Goal: Task Accomplishment & Management: Use online tool/utility

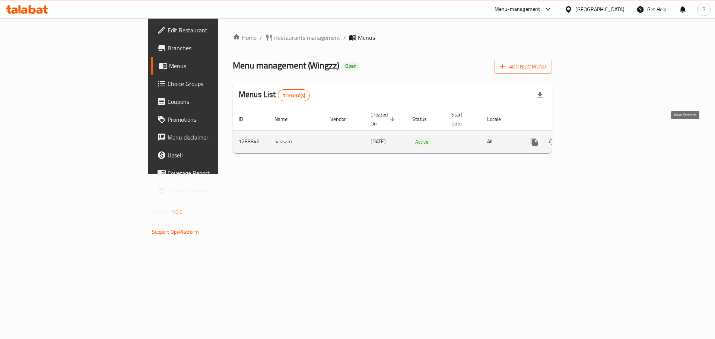
click at [597, 139] on link "enhanced table" at bounding box center [588, 142] width 18 height 18
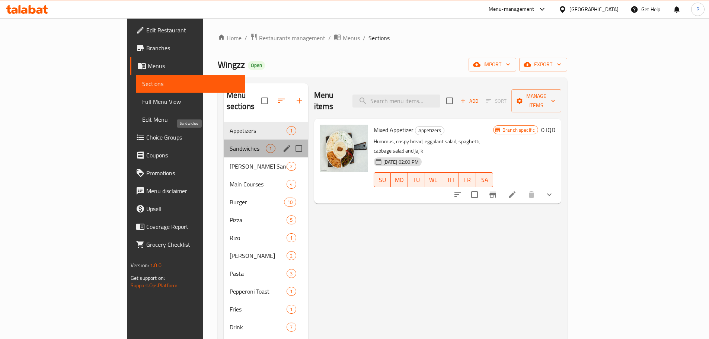
click at [230, 144] on span "Sandwiches" at bounding box center [248, 148] width 36 height 9
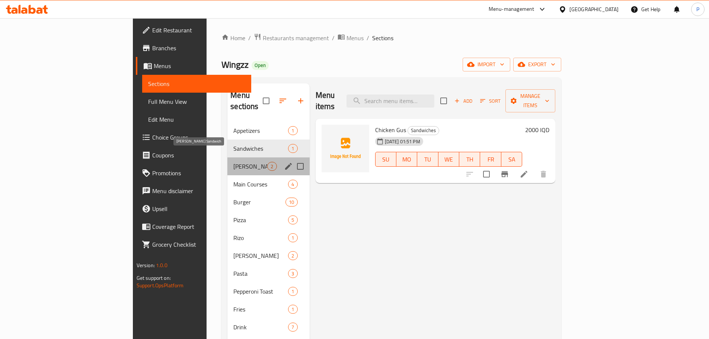
click at [233, 162] on span "[PERSON_NAME] Sandwich" at bounding box center [250, 166] width 34 height 9
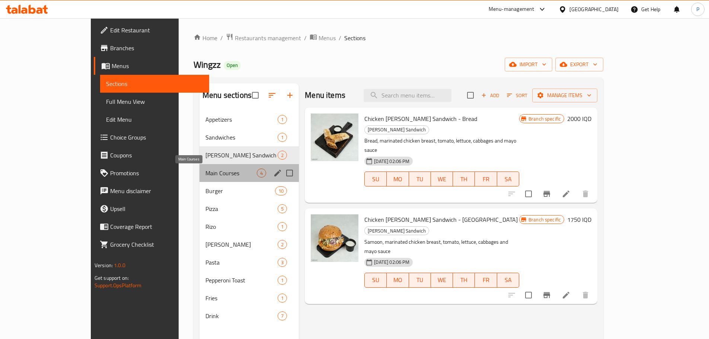
click at [206, 171] on span "Main Courses" at bounding box center [231, 173] width 51 height 9
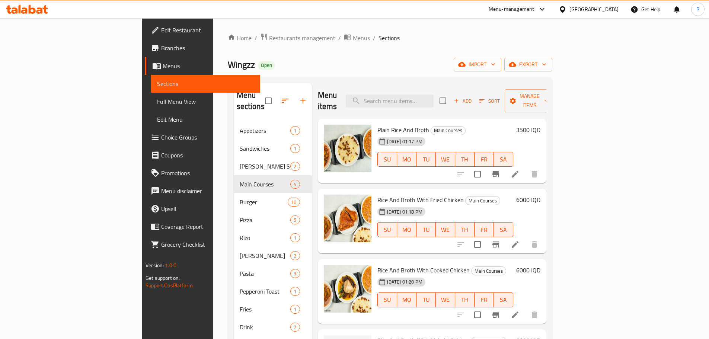
scroll to position [104, 0]
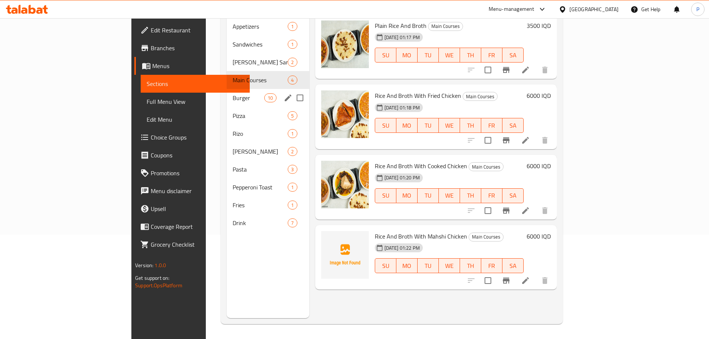
click at [233, 93] on span "Burger" at bounding box center [249, 97] width 32 height 9
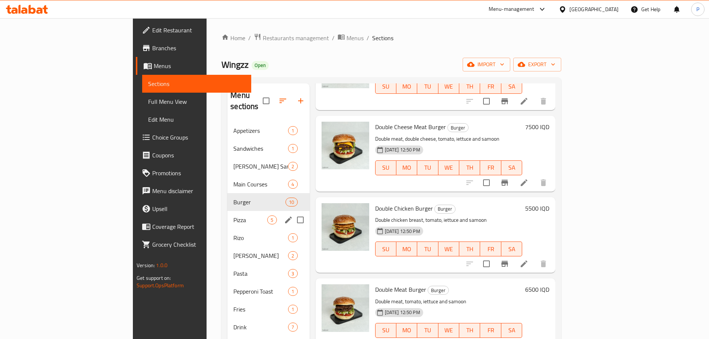
scroll to position [104, 0]
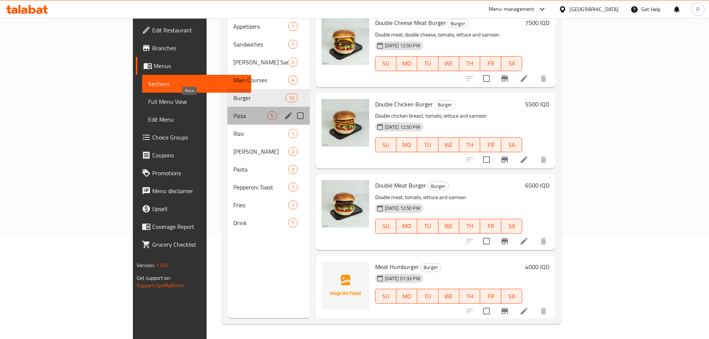
click at [233, 111] on span "Pizza" at bounding box center [250, 115] width 34 height 9
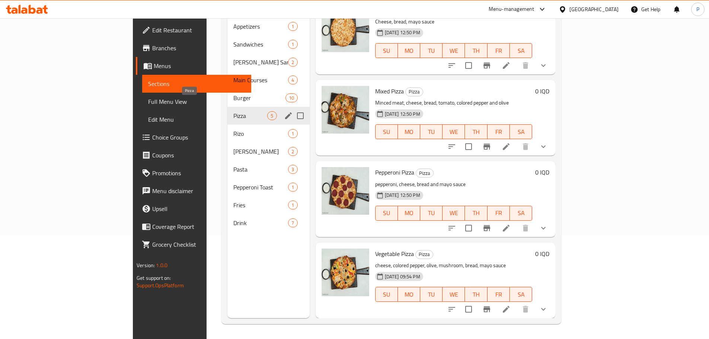
scroll to position [86, 0]
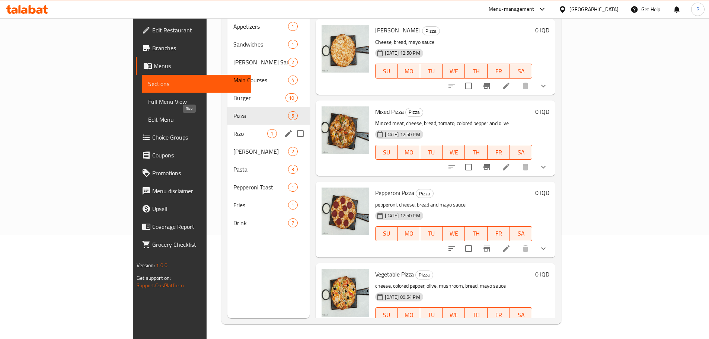
click at [233, 129] on span "Rizo" at bounding box center [250, 133] width 34 height 9
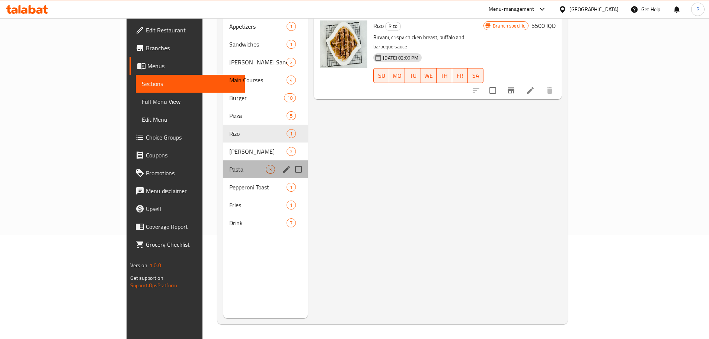
click at [223, 160] on div "Pasta 3" at bounding box center [265, 169] width 85 height 18
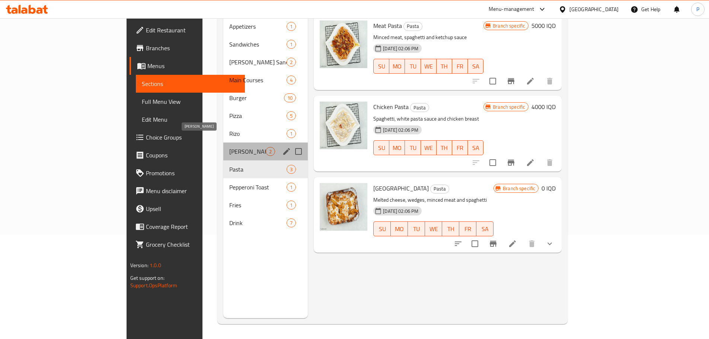
click at [229, 147] on span "[PERSON_NAME]" at bounding box center [247, 151] width 36 height 9
